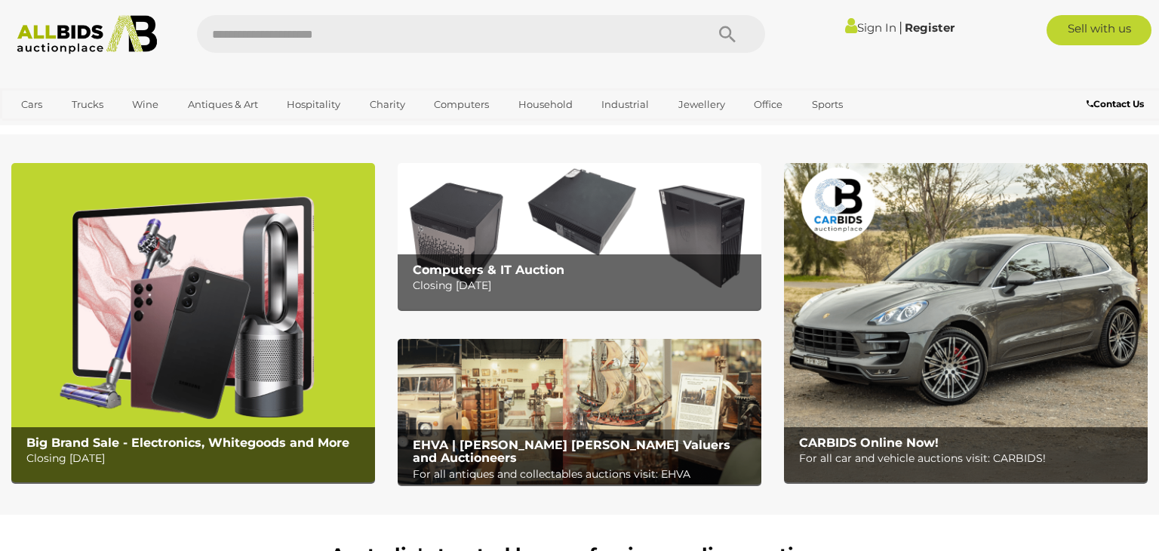
click at [420, 31] on input "text" at bounding box center [444, 34] width 494 height 38
type input "******"
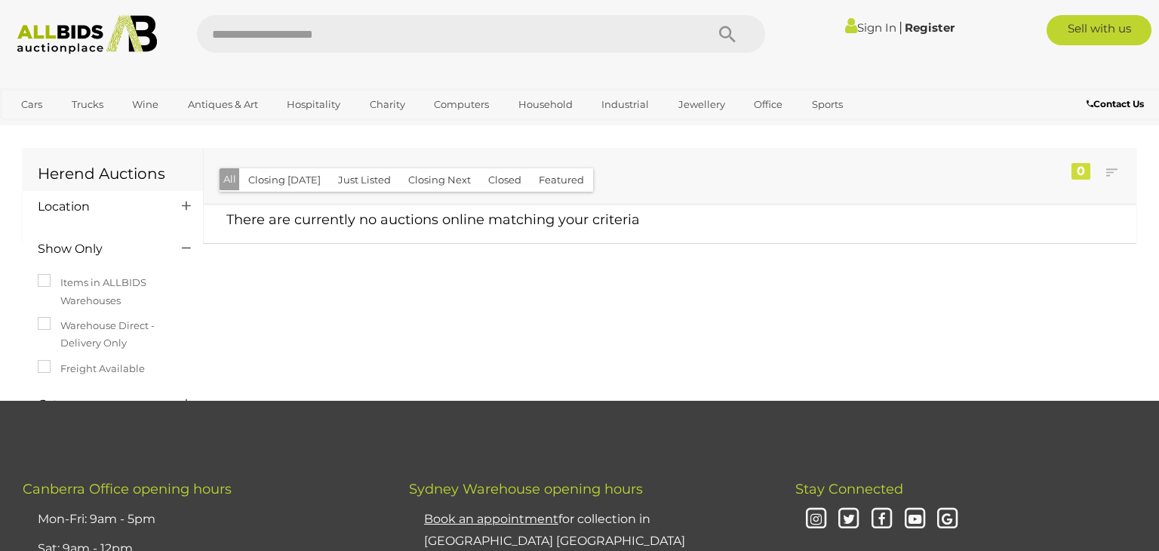
click at [316, 28] on input "text" at bounding box center [444, 34] width 494 height 38
type input "*******"
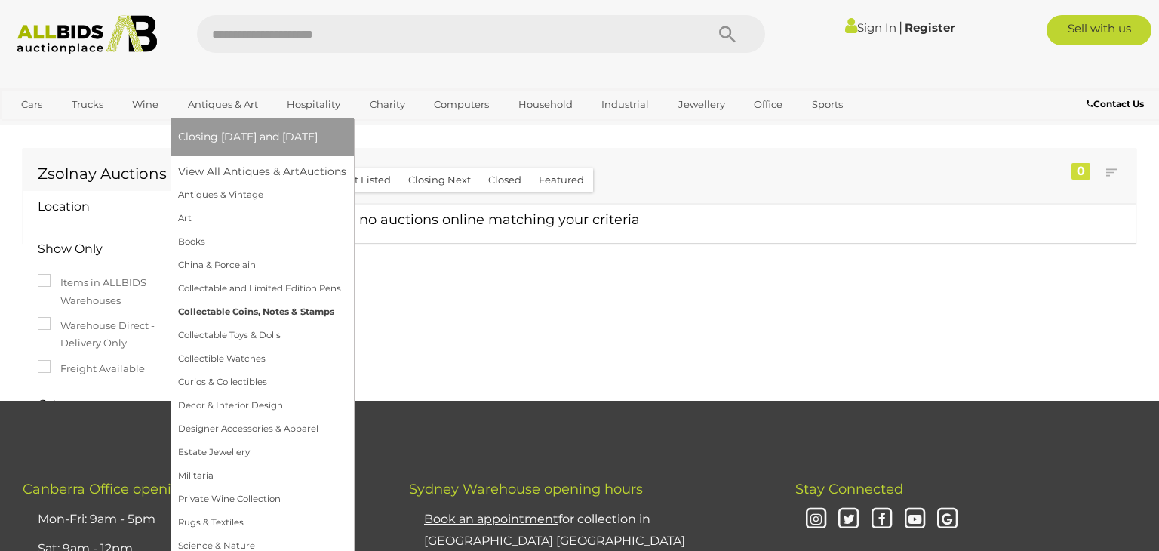
click at [256, 305] on link "Collectable Coins, Notes & Stamps" at bounding box center [262, 311] width 168 height 23
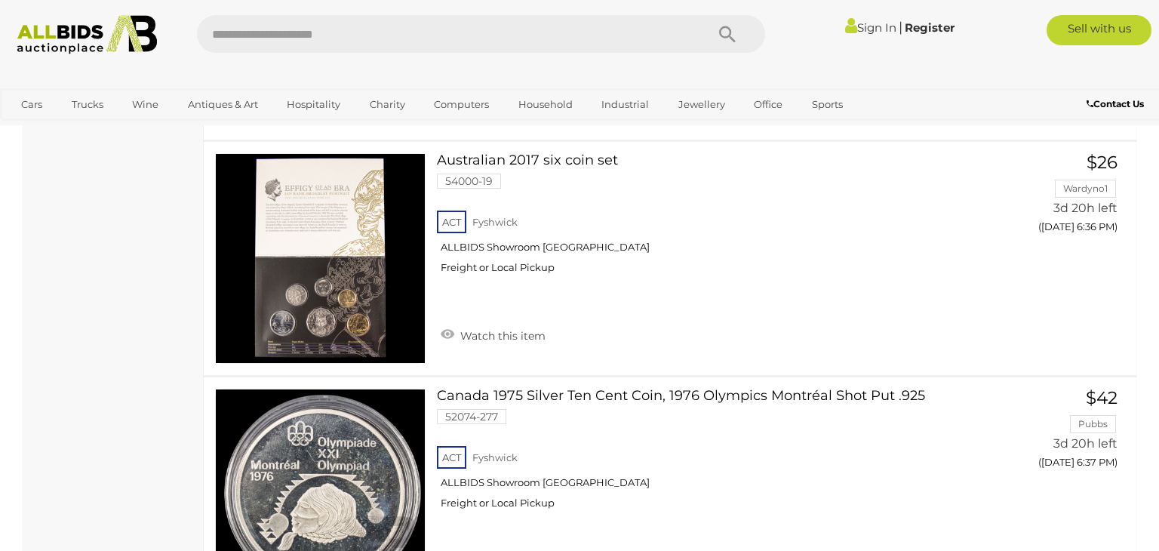
scroll to position [1637, 0]
click at [878, 388] on h3 "Canada 1975 Silver Ten Cent Coin, 1976 Olympics Montréal Shot Put .925" at bounding box center [709, 397] width 544 height 19
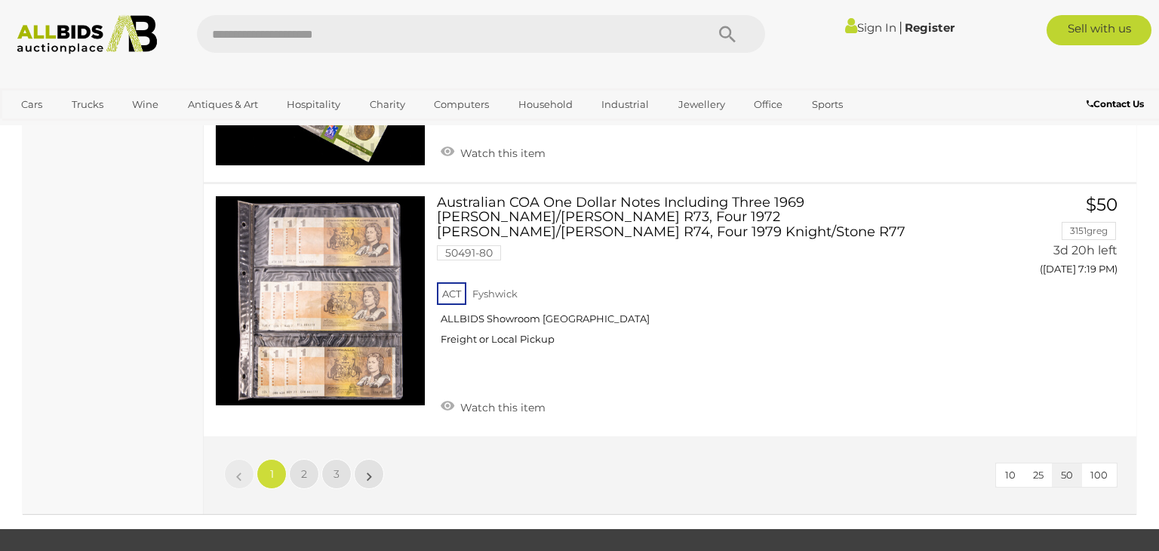
scroll to position [11935, 0]
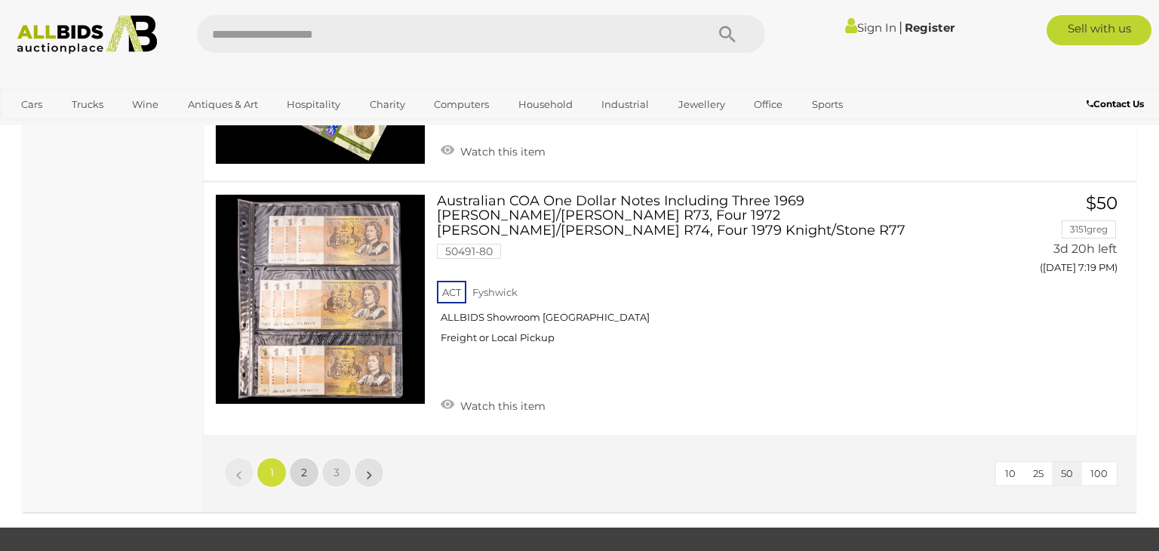
click at [300, 457] on link "2" at bounding box center [304, 472] width 30 height 30
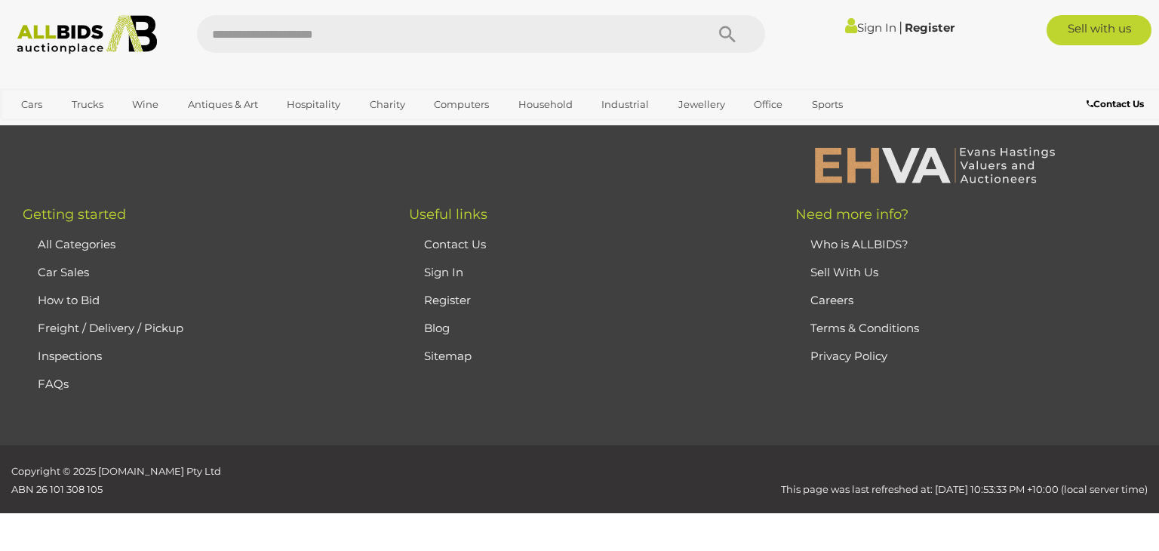
scroll to position [203, 0]
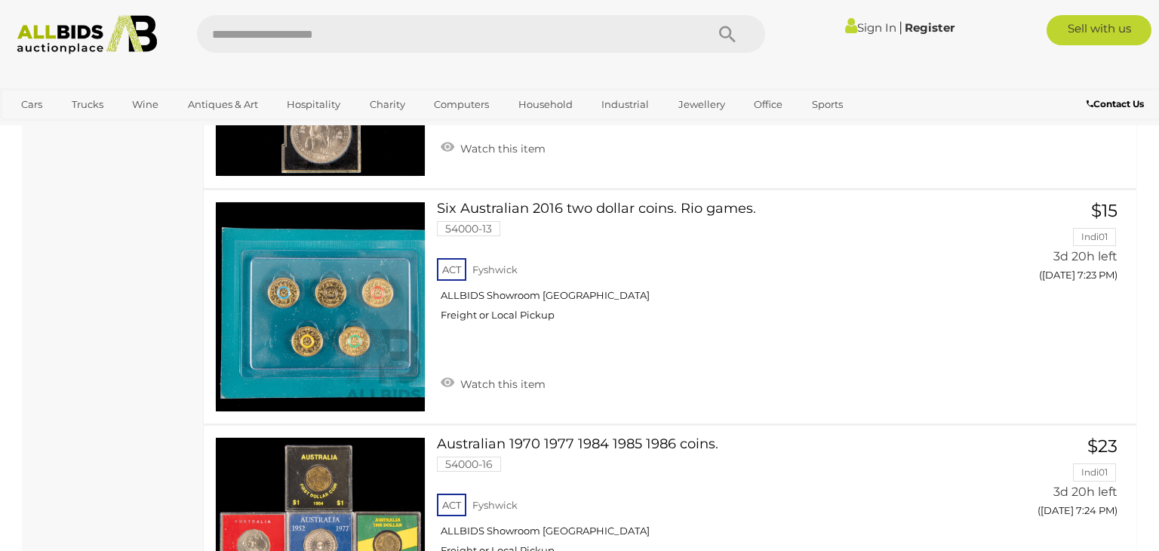
scroll to position [903, 0]
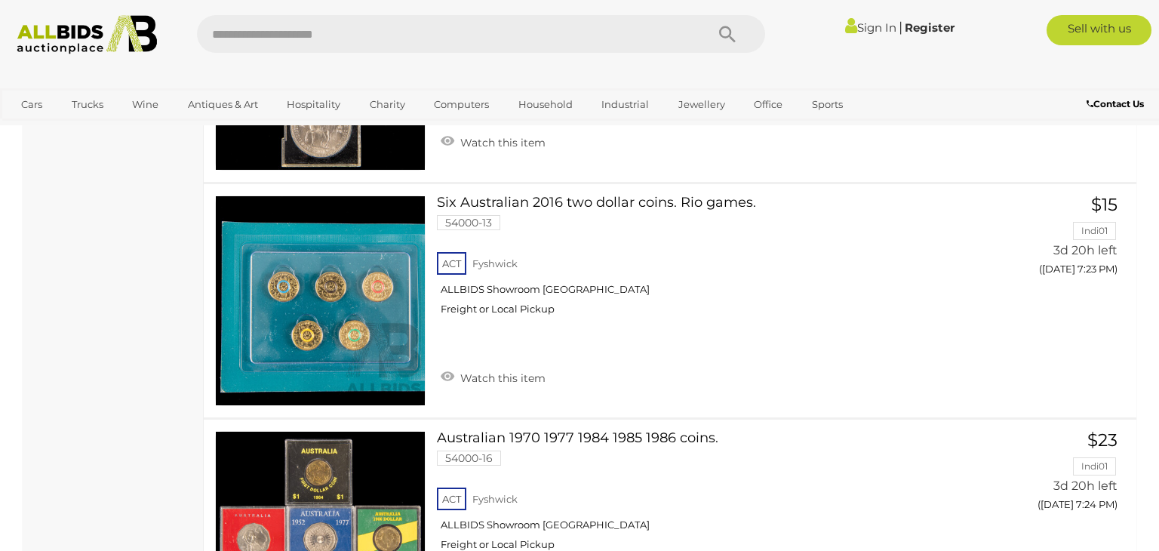
click at [611, 217] on link "Six Australian 2016 two dollar coins. Rio games. 54000-13 ACT Fyshwick Freight …" at bounding box center [709, 261] width 522 height 132
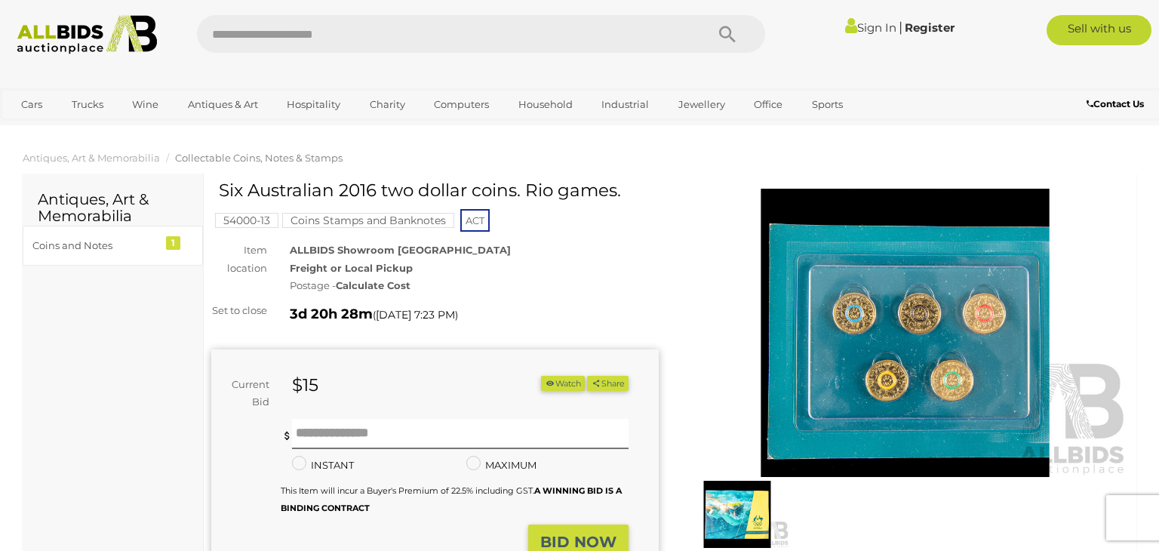
click at [885, 341] on img at bounding box center [906, 333] width 448 height 288
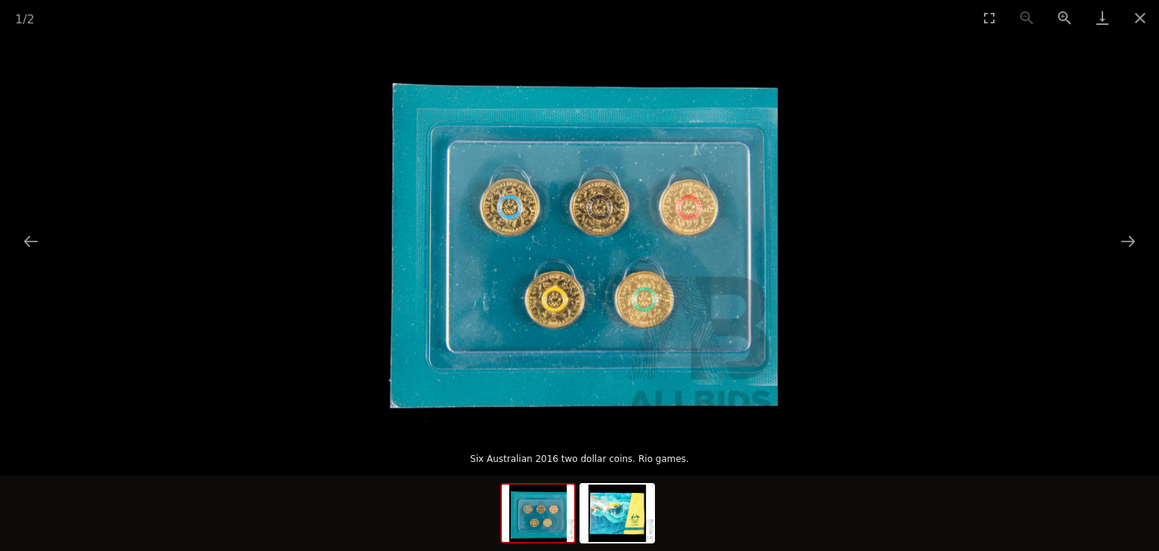
click at [627, 238] on img at bounding box center [579, 233] width 397 height 397
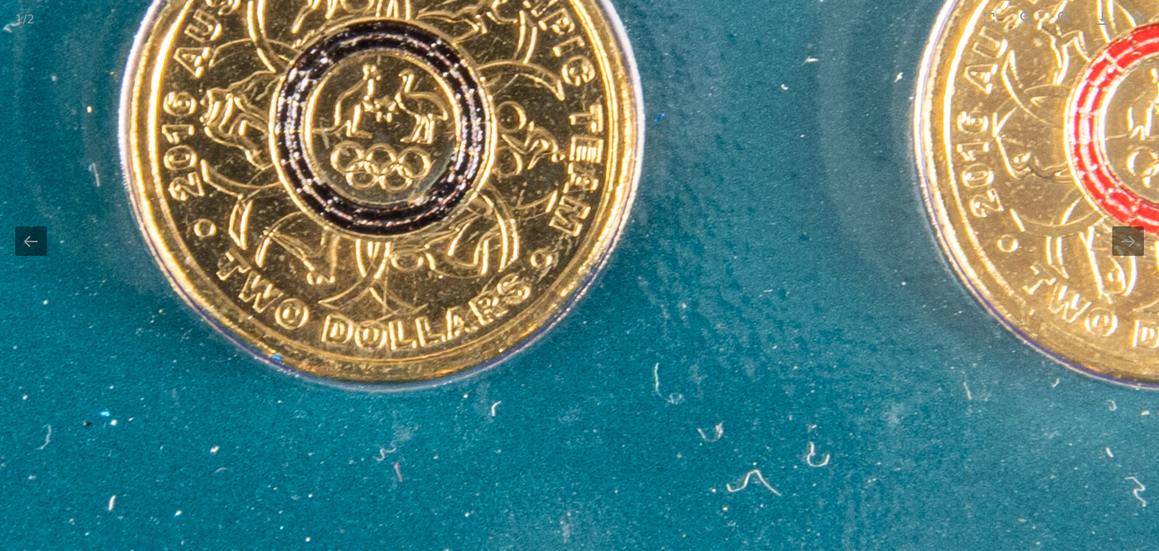
click at [627, 238] on img at bounding box center [204, 366] width 3529 height 3529
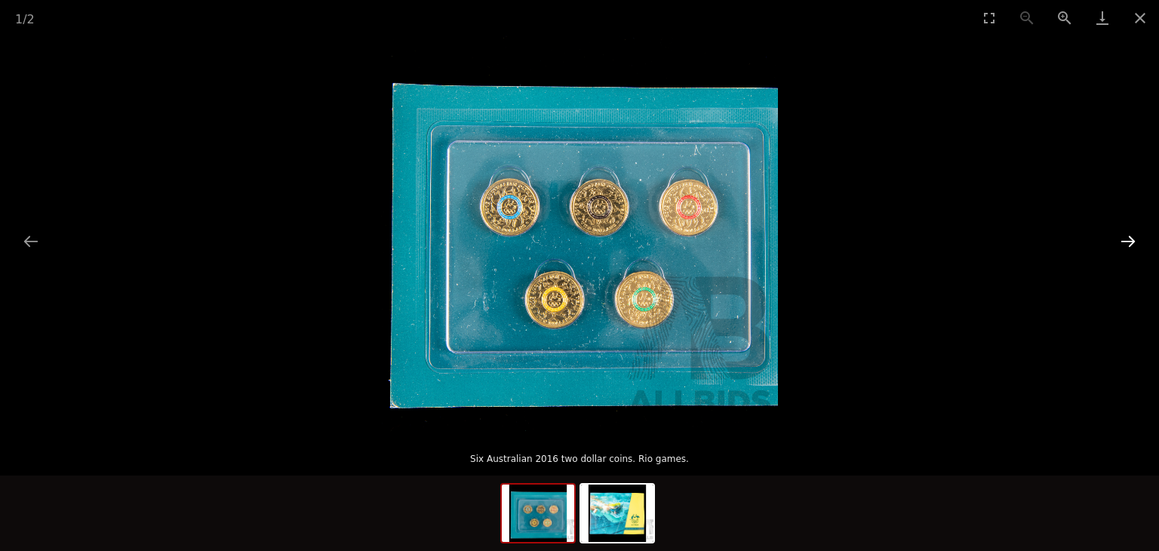
click at [1131, 250] on button "Next slide" at bounding box center [1129, 240] width 32 height 29
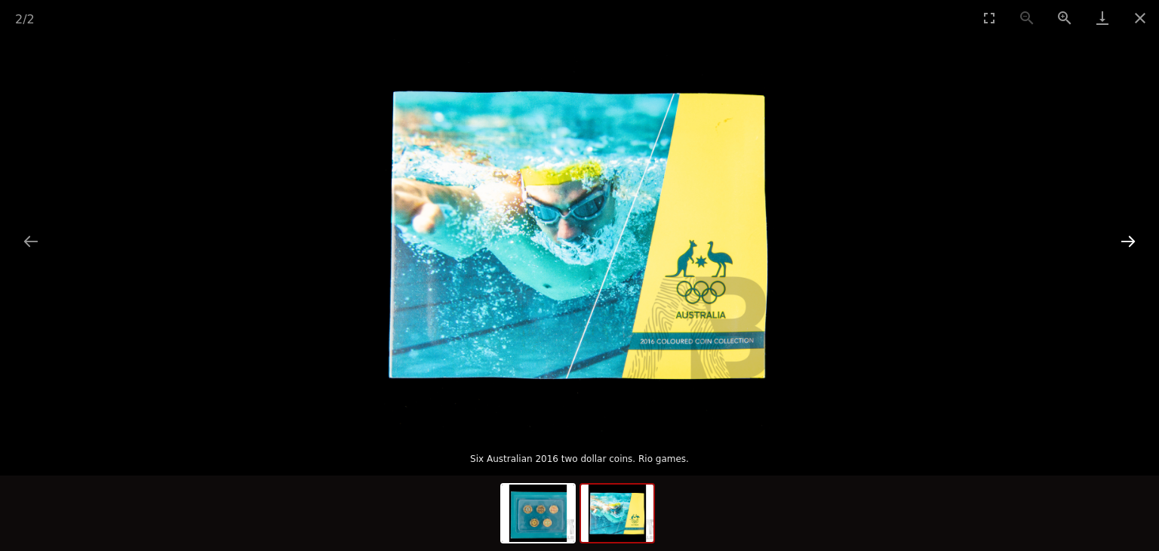
click at [1131, 250] on button "Next slide" at bounding box center [1129, 240] width 32 height 29
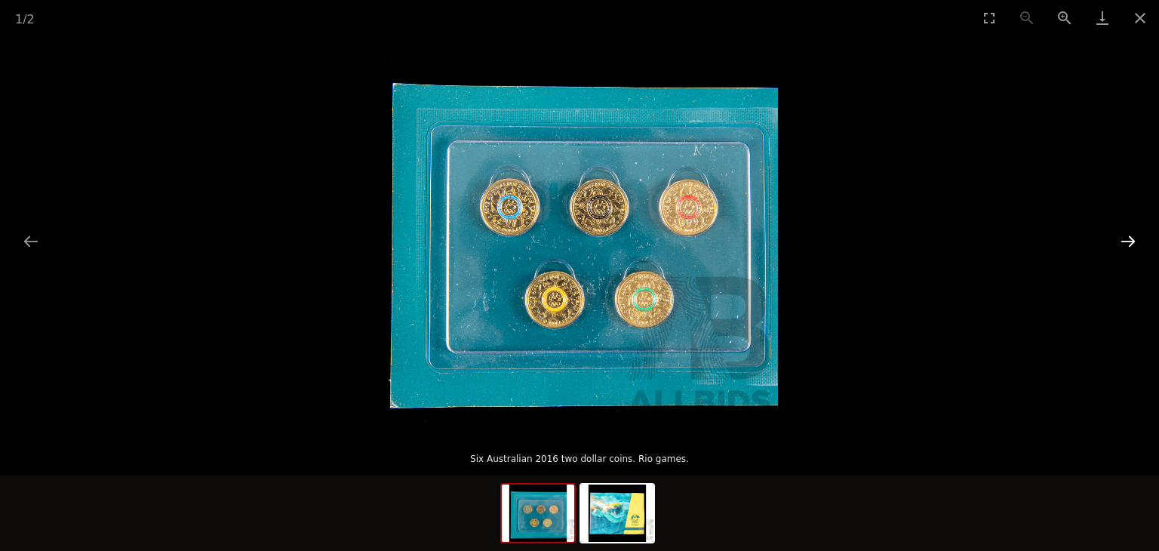
click at [1131, 250] on button "Next slide" at bounding box center [1129, 240] width 32 height 29
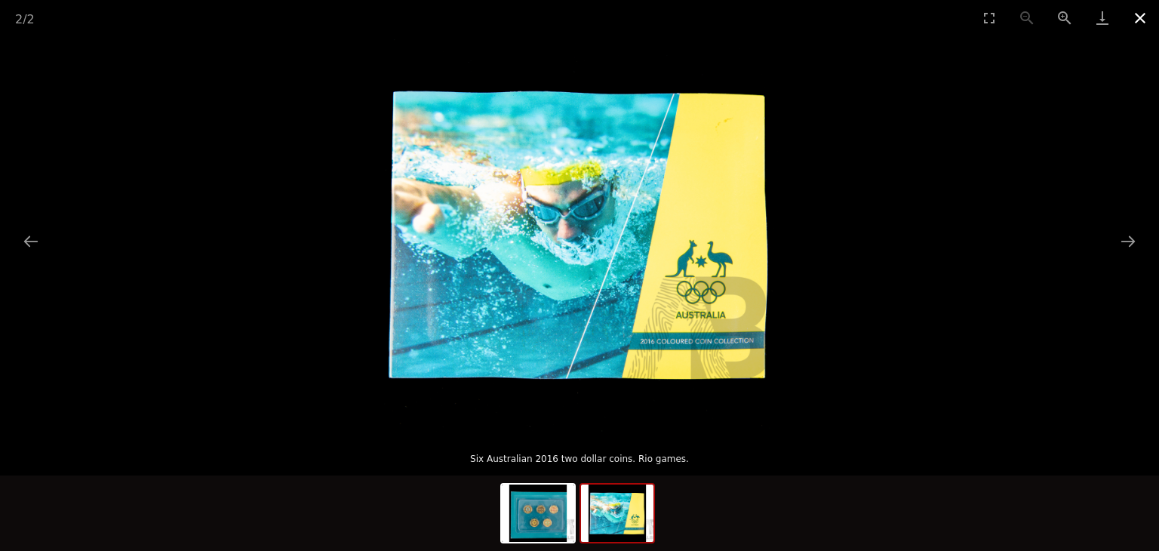
click at [1144, 16] on button "Close gallery" at bounding box center [1141, 17] width 38 height 35
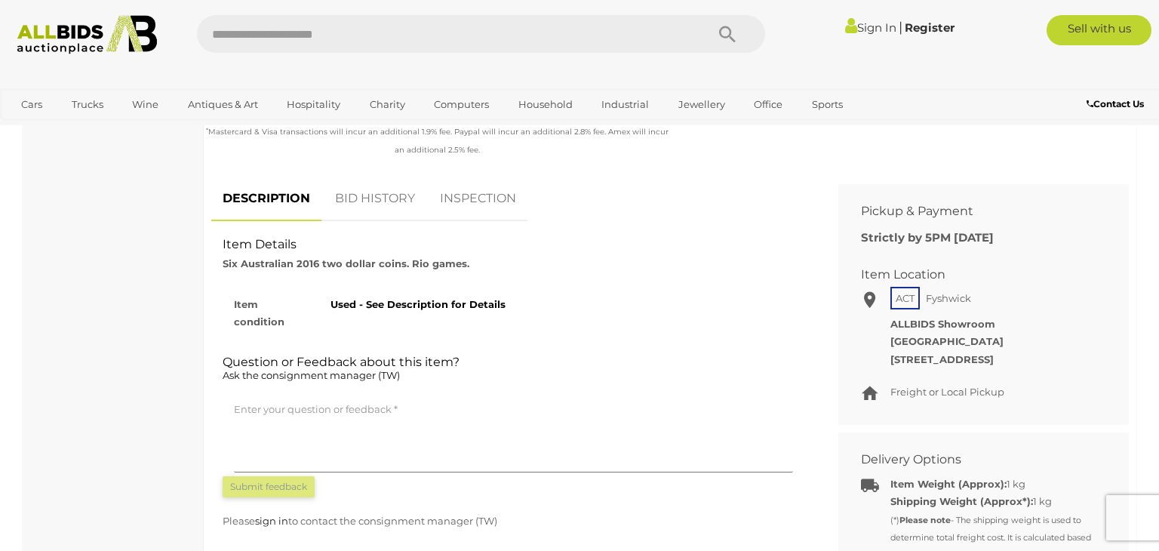
scroll to position [534, 0]
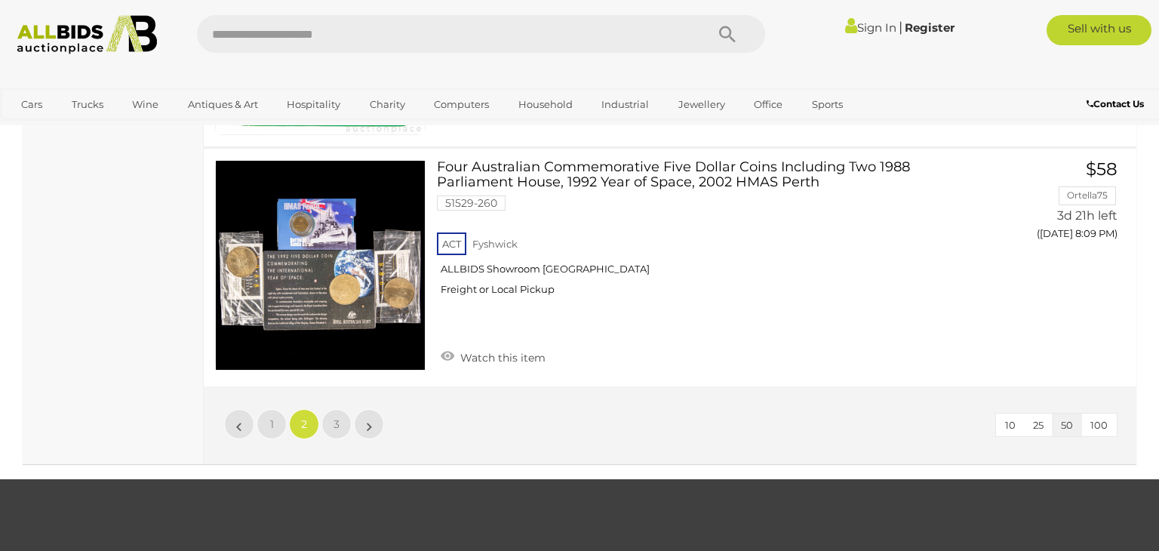
scroll to position [11896, 0]
click at [337, 417] on span "3" at bounding box center [337, 424] width 6 height 14
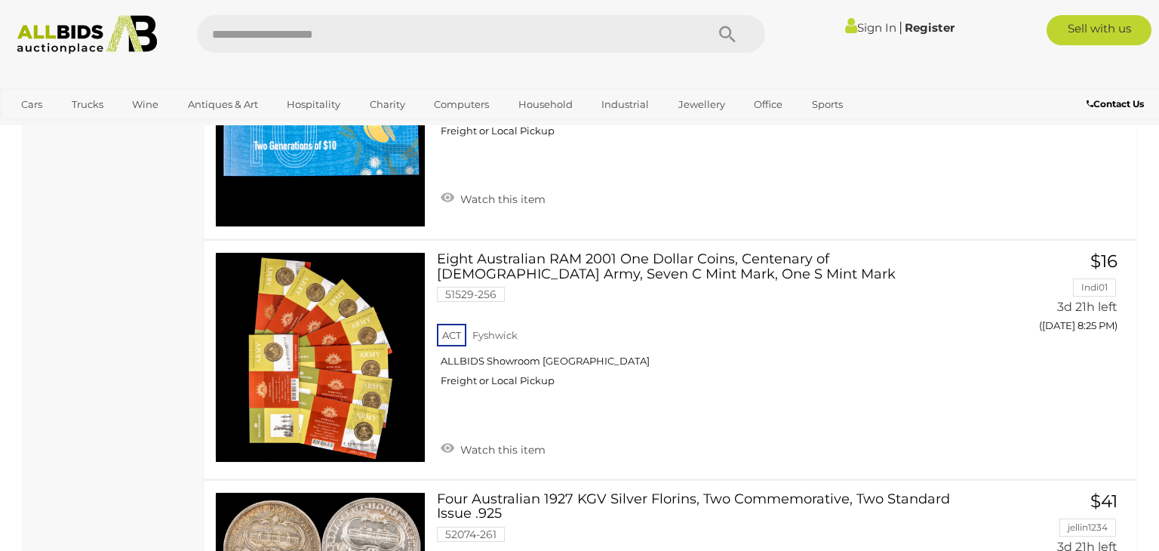
scroll to position [3676, 0]
